Goal: Information Seeking & Learning: Compare options

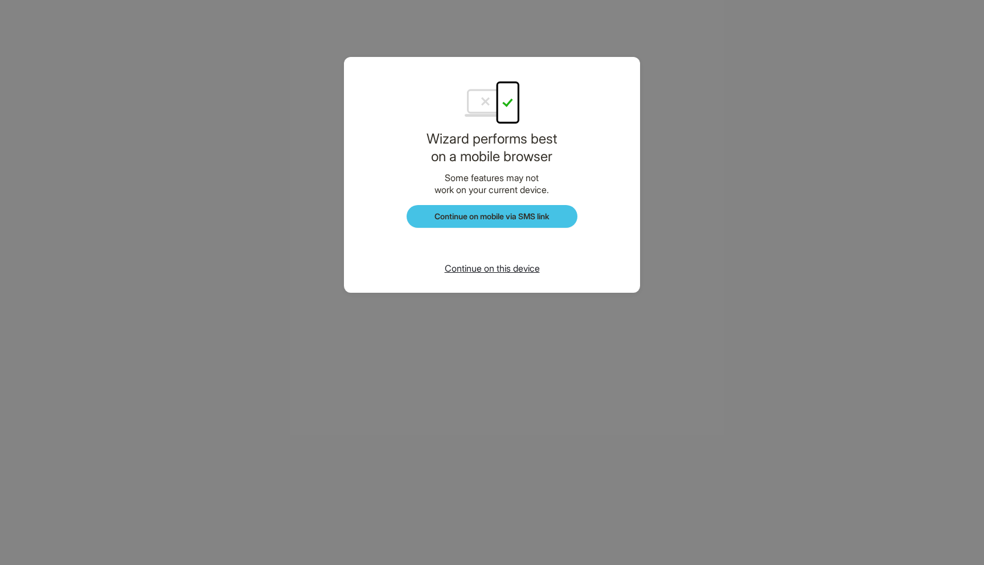
scroll to position [1570, 0]
click at [476, 267] on span "Continue on this device" at bounding box center [492, 268] width 95 height 11
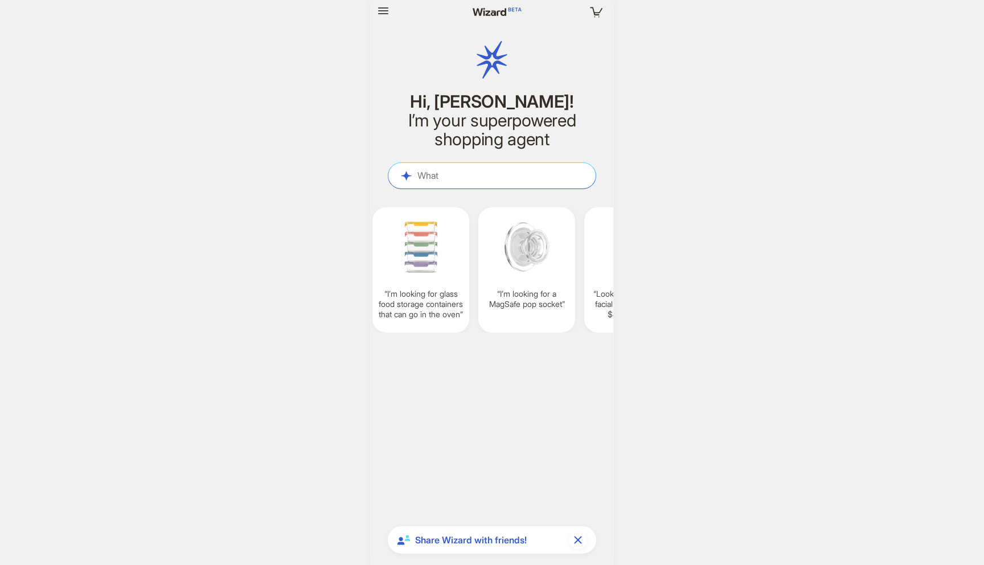
scroll to position [1570, 0]
click at [385, 11] on icon "button" at bounding box center [383, 10] width 10 height 7
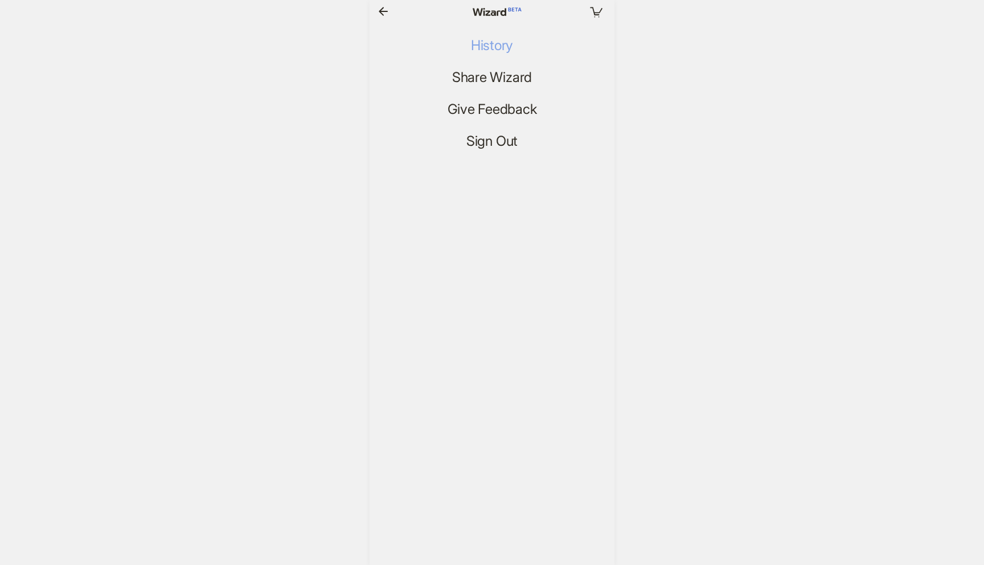
click at [476, 42] on span "History" at bounding box center [492, 46] width 42 height 17
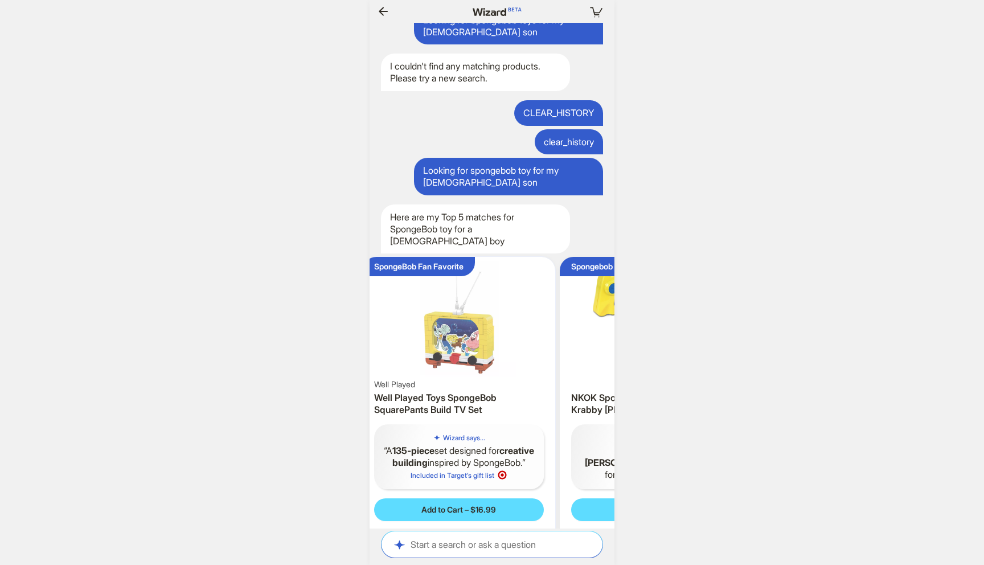
scroll to position [0, 98]
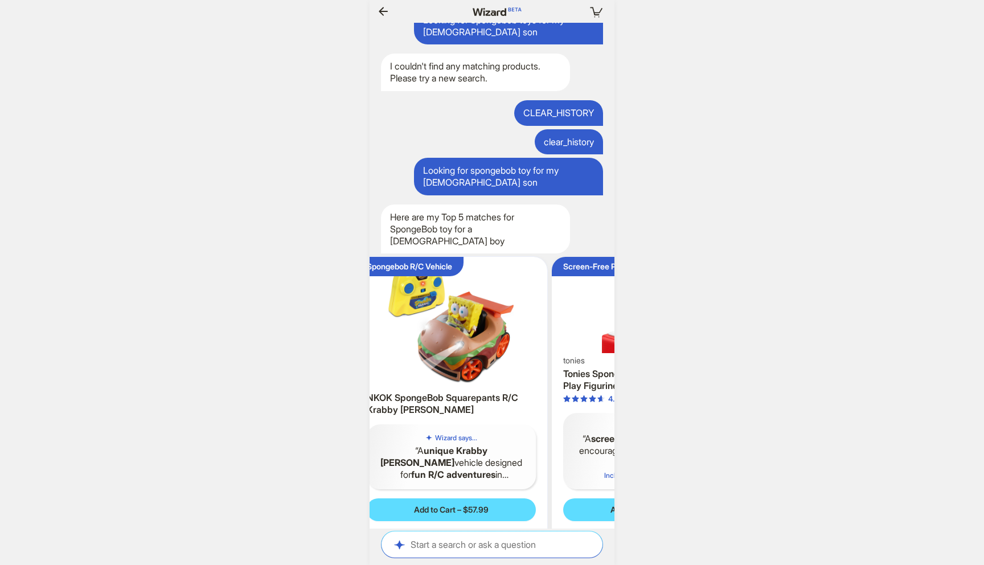
scroll to position [0, 1091]
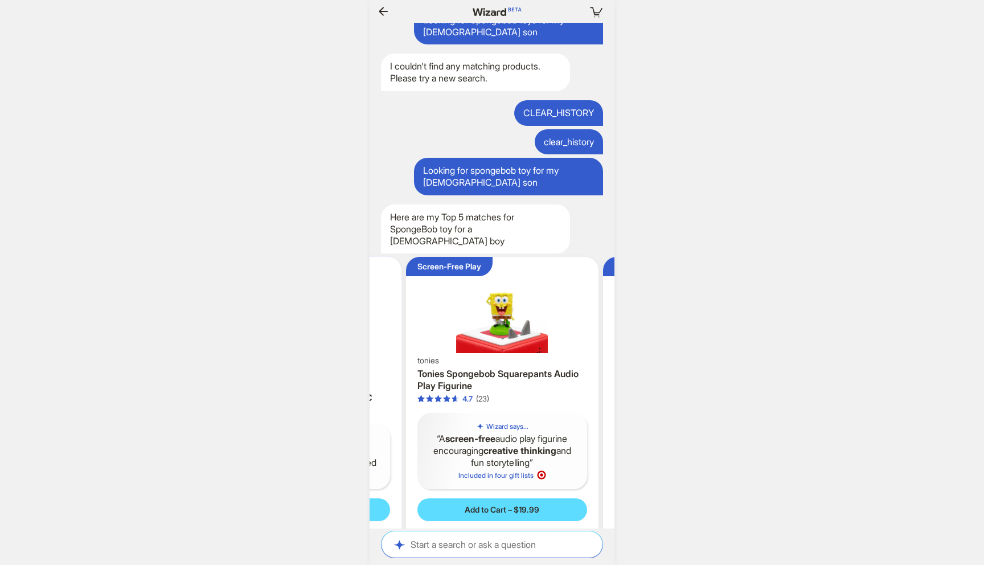
scroll to position [0, 377]
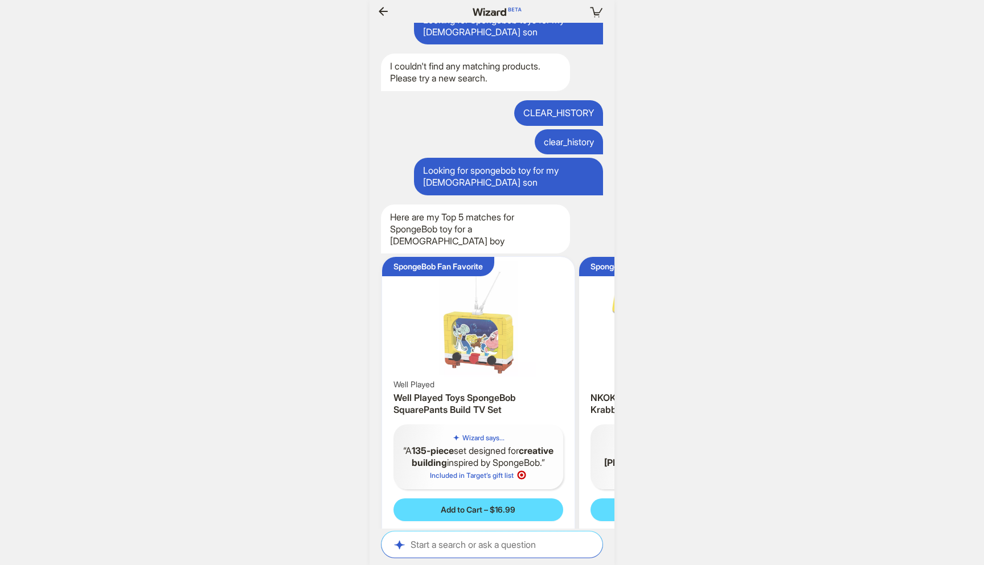
click at [489, 379] on div "Well Played" at bounding box center [479, 384] width 170 height 10
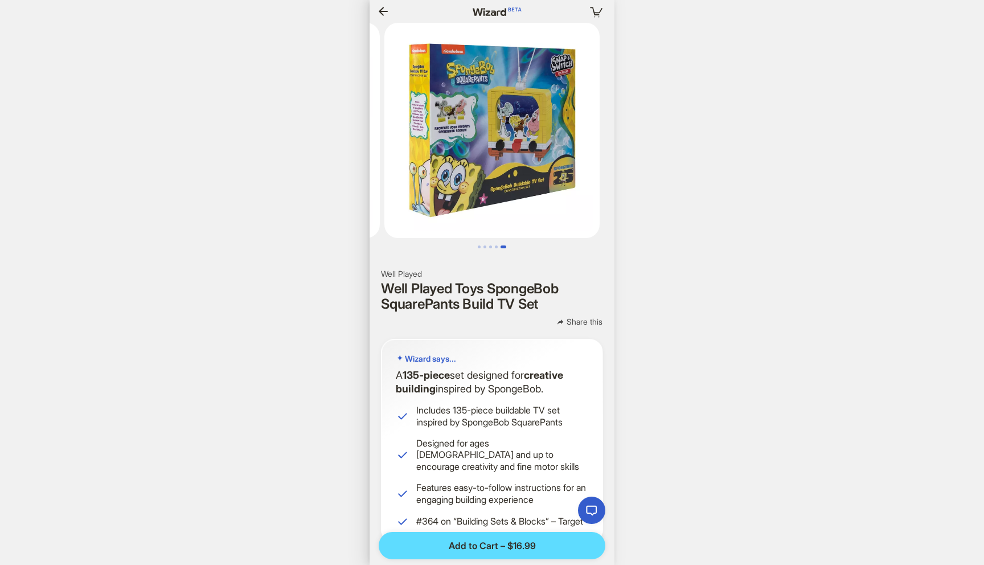
click at [386, 10] on icon "button" at bounding box center [384, 12] width 14 height 14
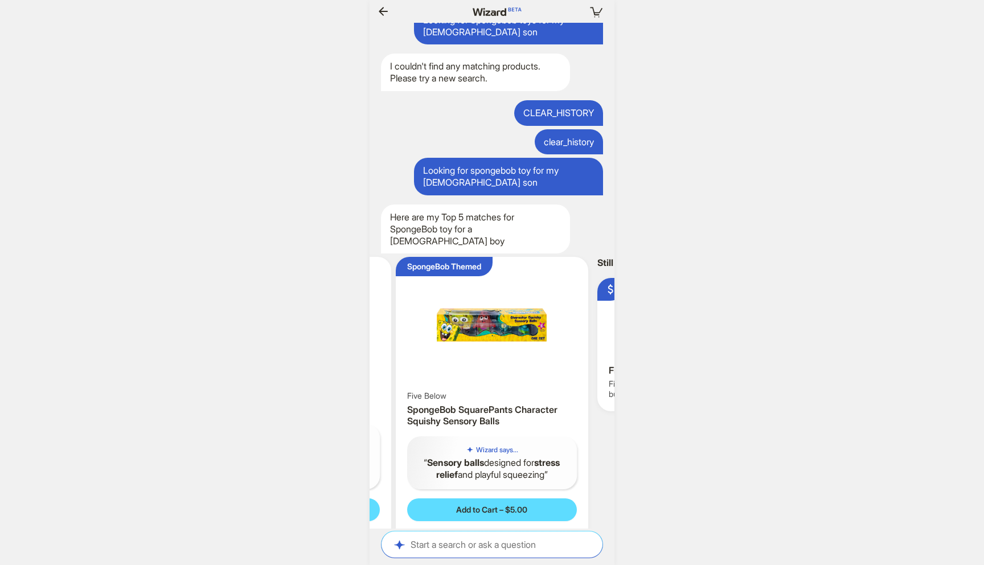
click at [547, 302] on img at bounding box center [491, 324] width 183 height 127
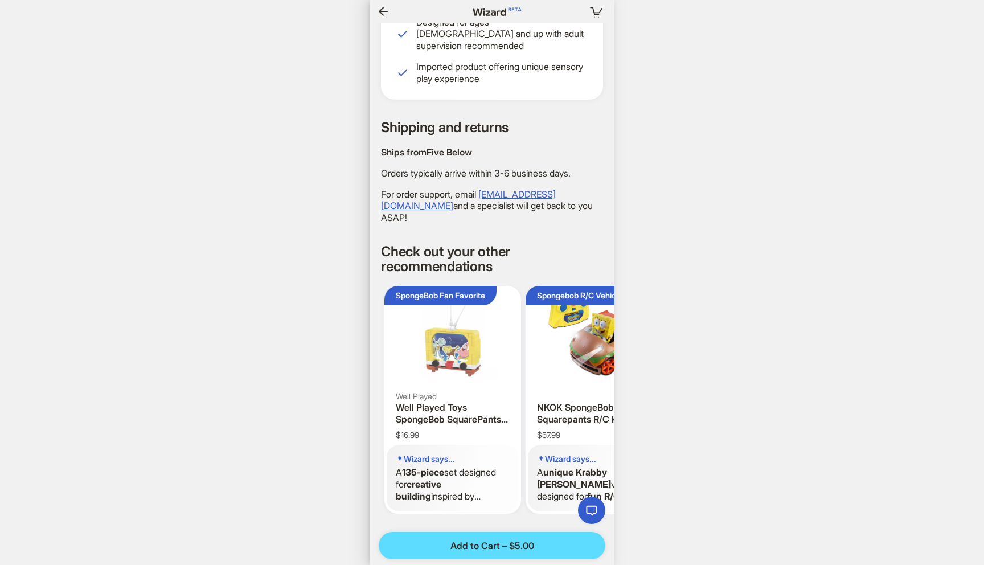
click at [586, 402] on h4 "NKOK SpongeBob Squarepants R/C Krabby [PERSON_NAME]" at bounding box center [594, 414] width 114 height 24
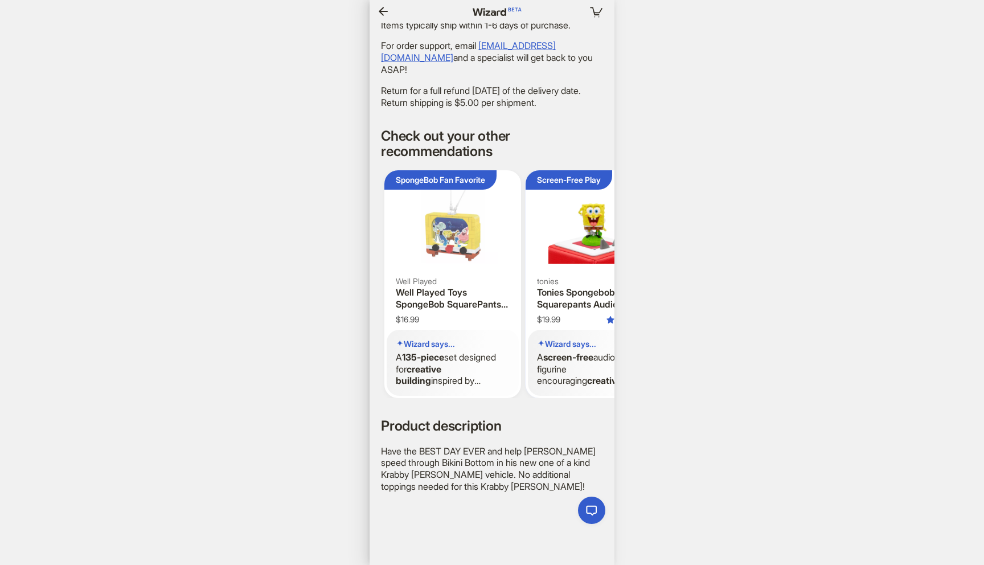
click at [574, 247] on img at bounding box center [594, 218] width 132 height 91
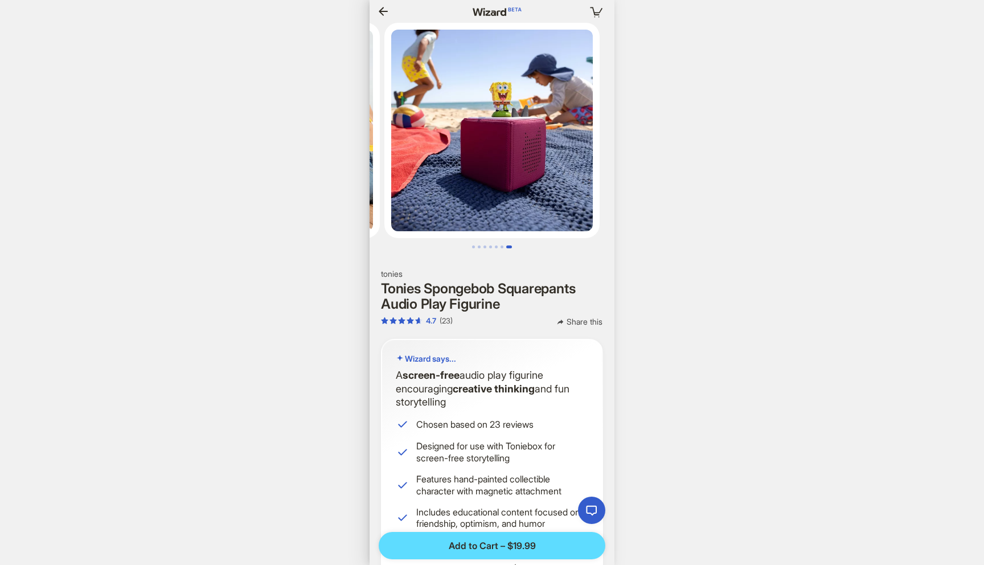
click at [385, 8] on icon "button" at bounding box center [384, 12] width 14 height 14
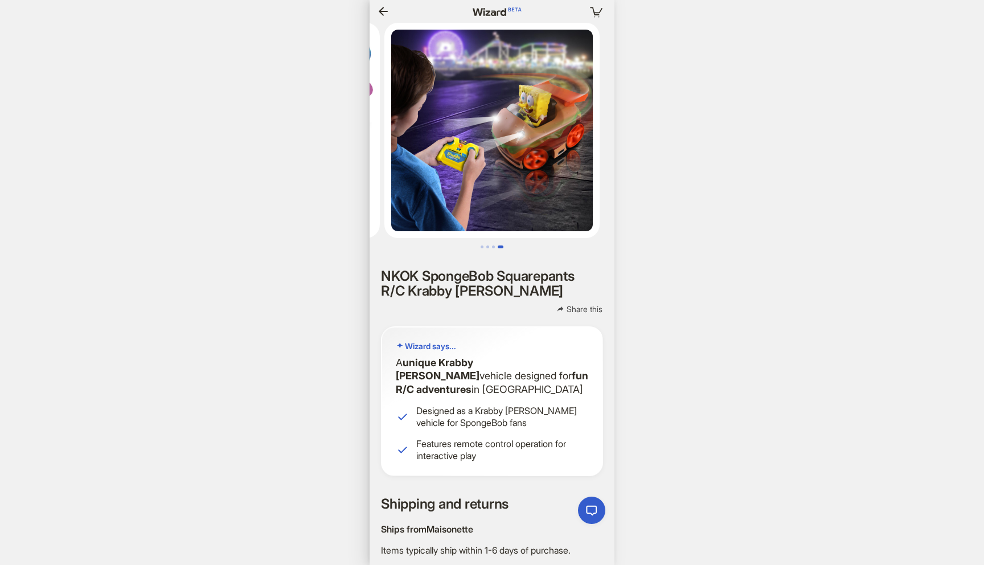
click at [387, 11] on icon "button" at bounding box center [383, 11] width 9 height 9
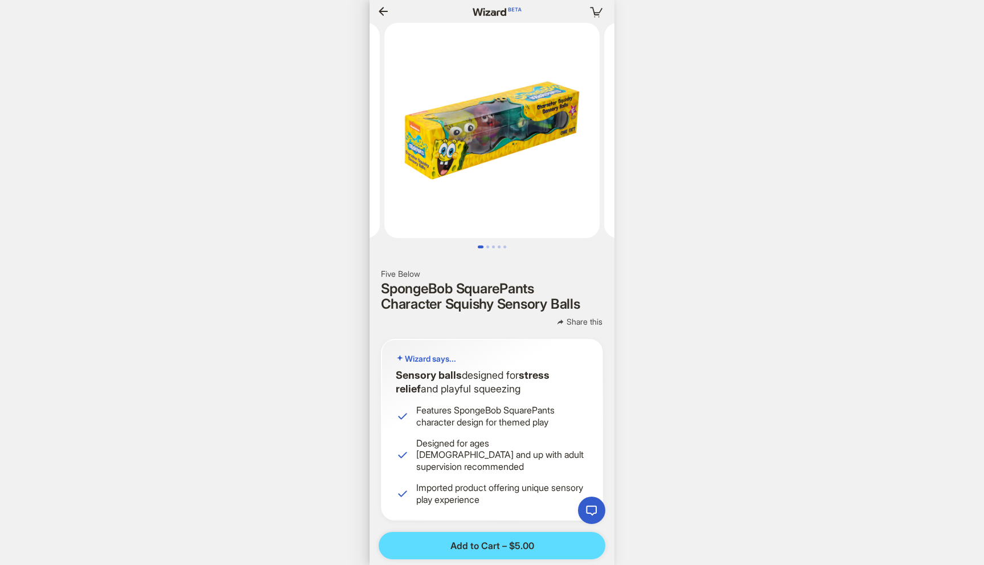
click at [387, 11] on icon "button" at bounding box center [383, 11] width 9 height 9
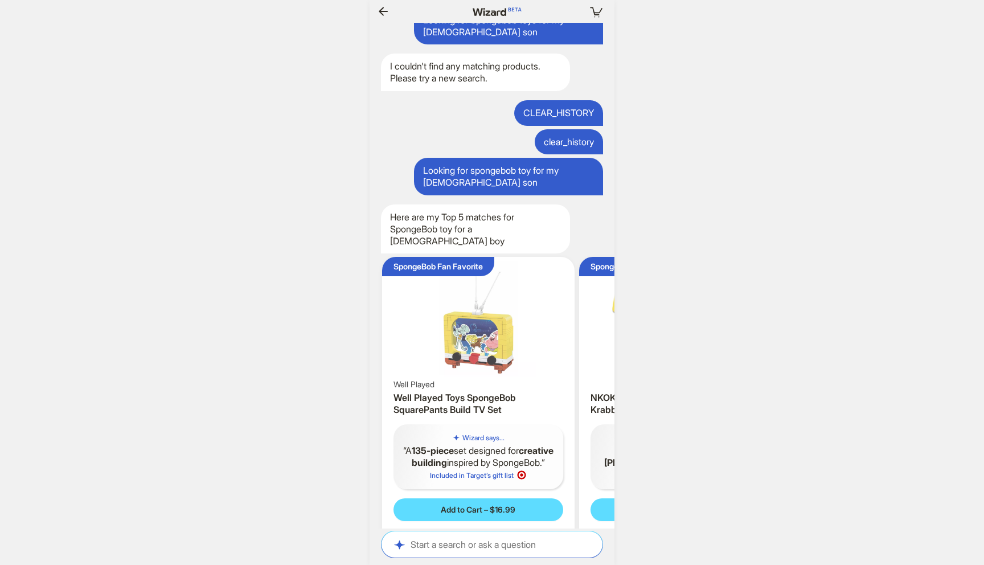
scroll to position [0, 1061]
